Goal: Find specific page/section: Find specific page/section

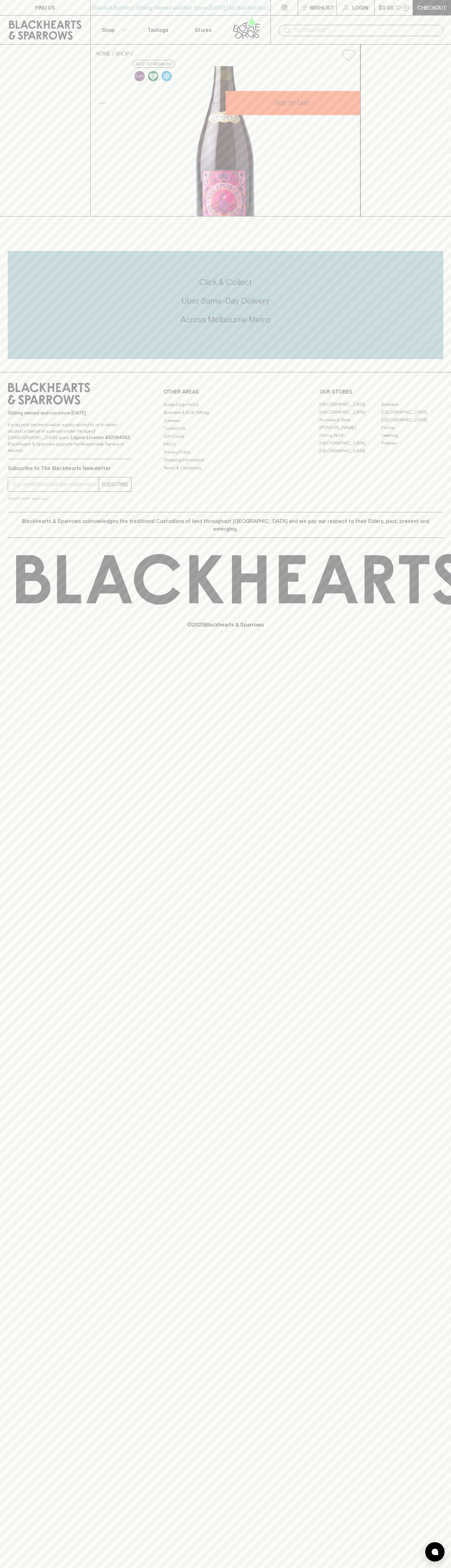
click at [59, 6] on link "FIND US" at bounding box center [45, 7] width 91 height 16
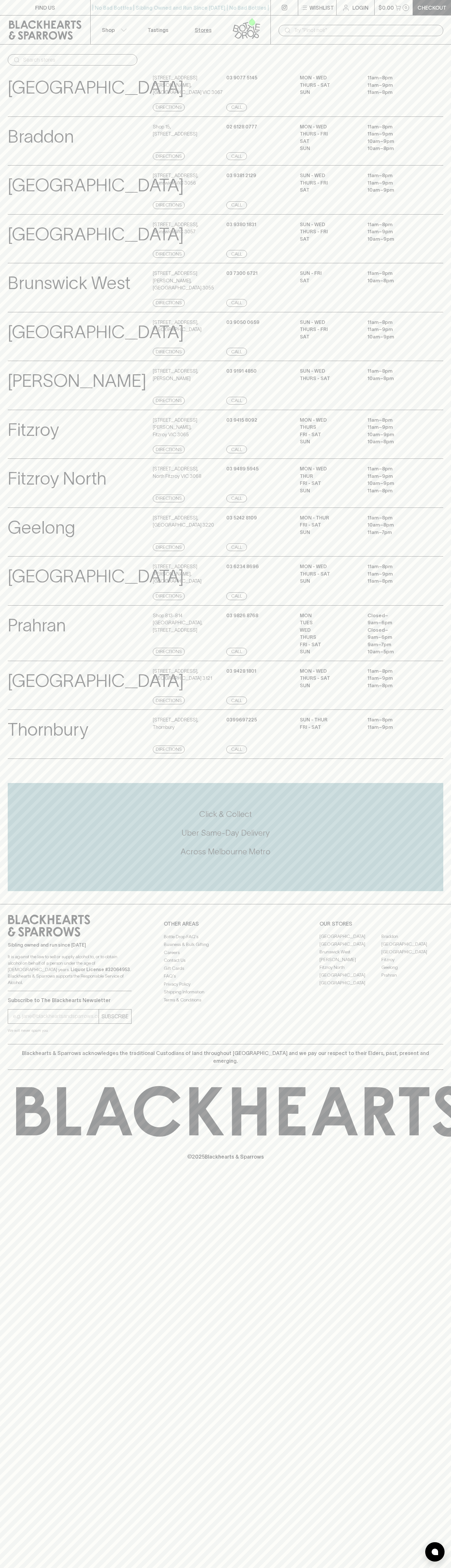
click at [80, 1567] on html "FIND US | No Bad Bottles | Sibling Owned and Run Since [DATE] | No Bad Bottles …" at bounding box center [225, 784] width 451 height 1568
click at [23, 1160] on p "© 2025 Blackhearts & Sparrows" at bounding box center [225, 1148] width 451 height 24
